Goal: Transaction & Acquisition: Purchase product/service

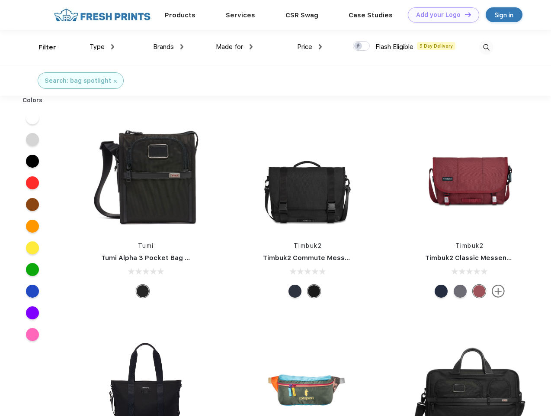
click at [441, 15] on link "Add your Logo Design Tool" at bounding box center [443, 14] width 71 height 15
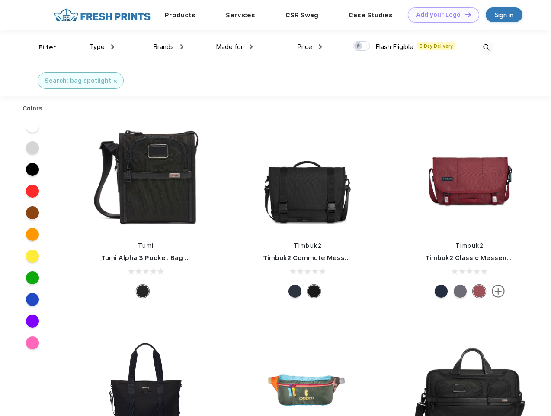
click at [0, 0] on div "Design Tool" at bounding box center [0, 0] width 0 height 0
click at [464, 14] on link "Add your Logo Design Tool" at bounding box center [443, 14] width 71 height 15
click at [42, 47] on div "Filter" at bounding box center [48, 47] width 18 height 10
click at [102, 47] on span "Type" at bounding box center [97, 47] width 15 height 8
click at [168, 47] on span "Brands" at bounding box center [163, 47] width 21 height 8
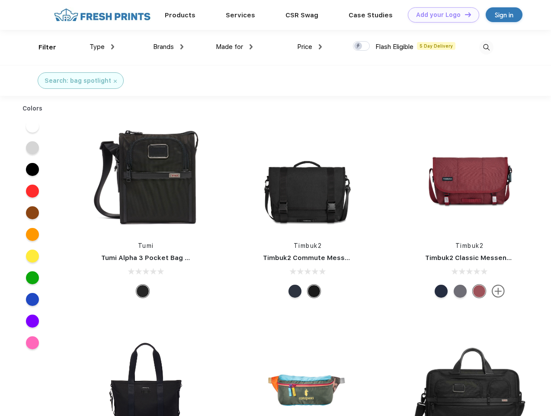
click at [235, 47] on span "Made for" at bounding box center [229, 47] width 27 height 8
click at [310, 47] on span "Price" at bounding box center [304, 47] width 15 height 8
click at [362, 46] on div at bounding box center [361, 46] width 17 height 10
click at [359, 46] on input "checkbox" at bounding box center [356, 44] width 6 height 6
click at [487, 47] on img at bounding box center [487, 47] width 14 height 14
